Goal: Navigation & Orientation: Find specific page/section

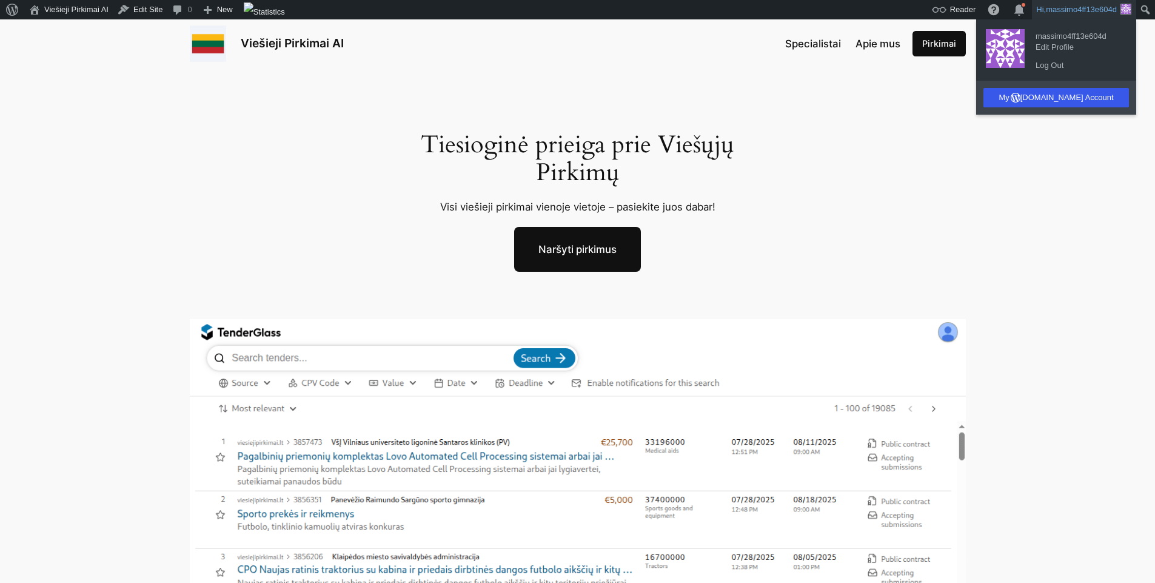
click at [896, 163] on div "Tiesioginė prieiga prie Viešųjų Pirkimų Visi viešieji pirkimai vienoje vietoje …" at bounding box center [577, 453] width 1155 height 770
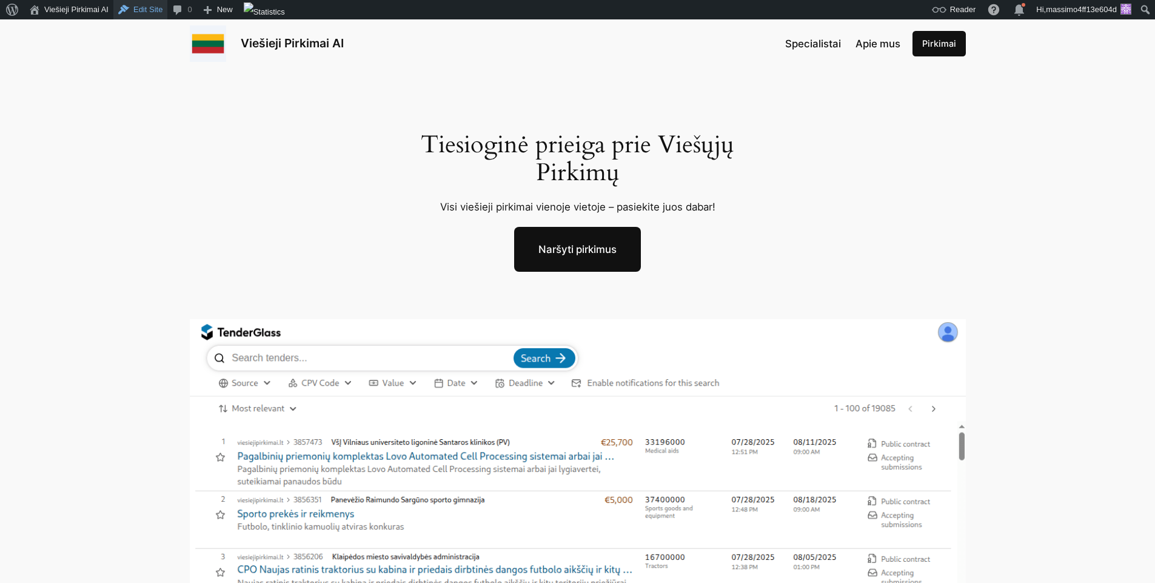
click at [153, 12] on link "Edit Site" at bounding box center [140, 9] width 54 height 19
click at [939, 49] on link "Pirkimai" at bounding box center [938, 43] width 53 height 25
click at [603, 241] on link "Naršyti pirkimus" at bounding box center [577, 249] width 127 height 45
